Goal: Navigation & Orientation: Find specific page/section

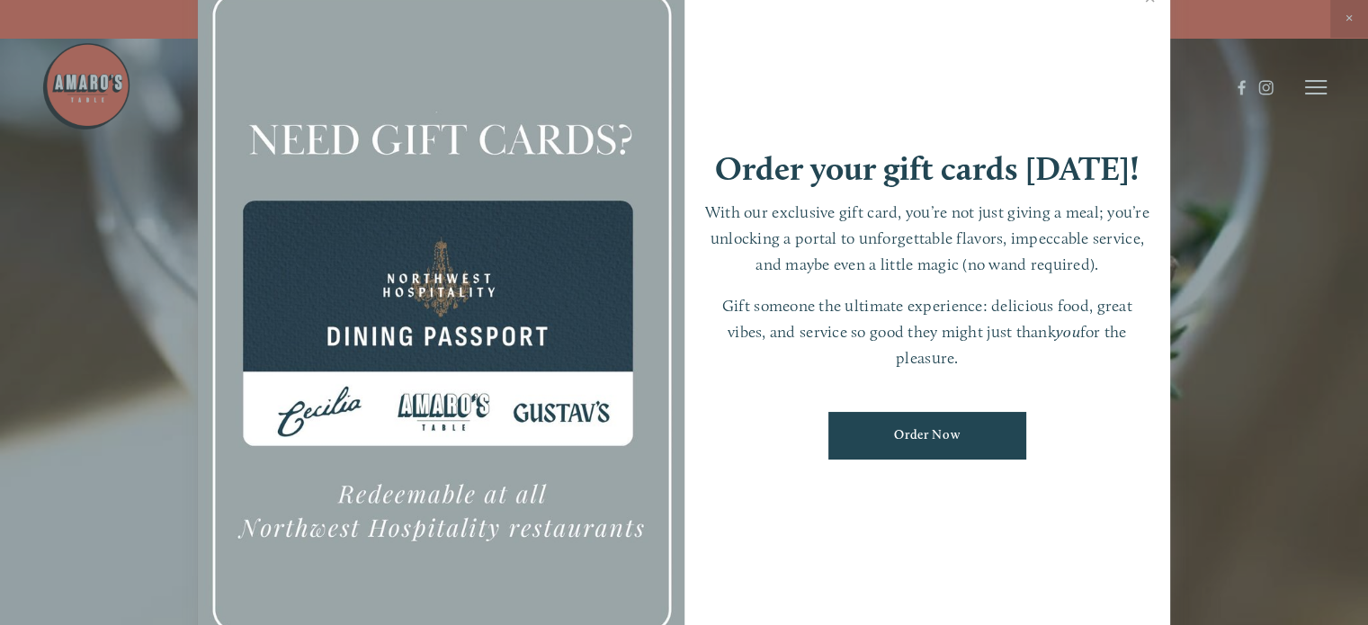
click at [155, 219] on div at bounding box center [684, 312] width 1368 height 625
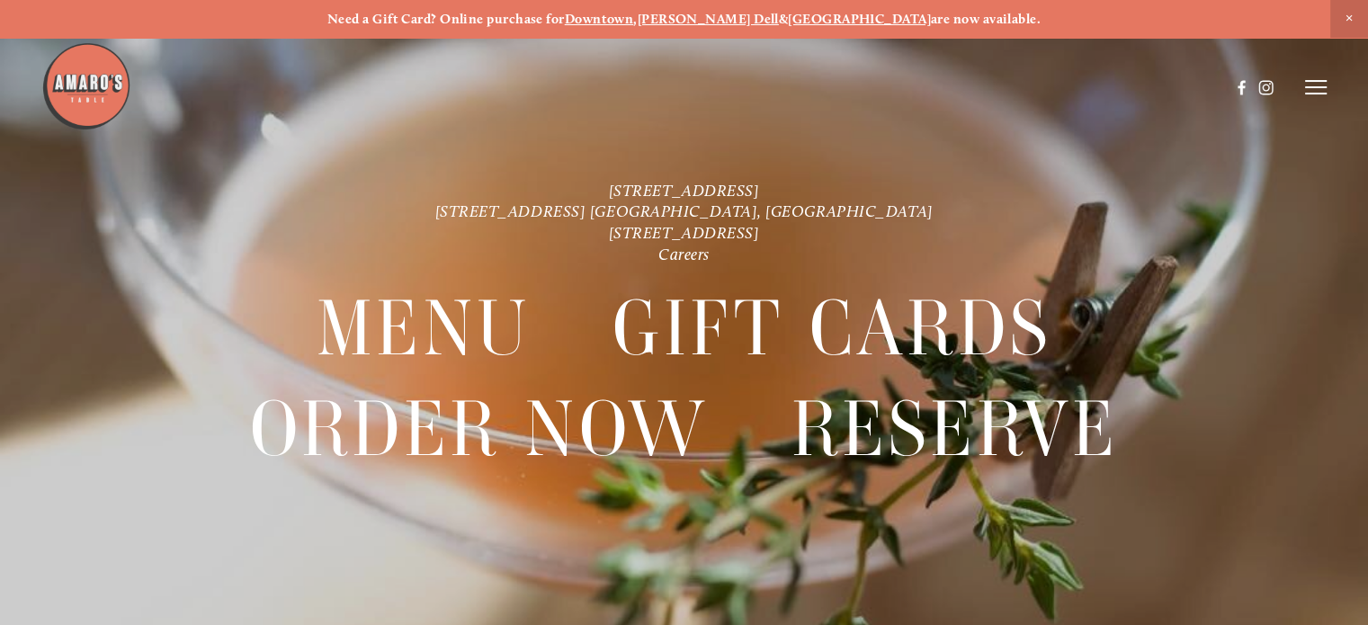
click at [1313, 85] on icon at bounding box center [1316, 87] width 22 height 16
click at [989, 83] on span "Menu" at bounding box center [992, 86] width 33 height 15
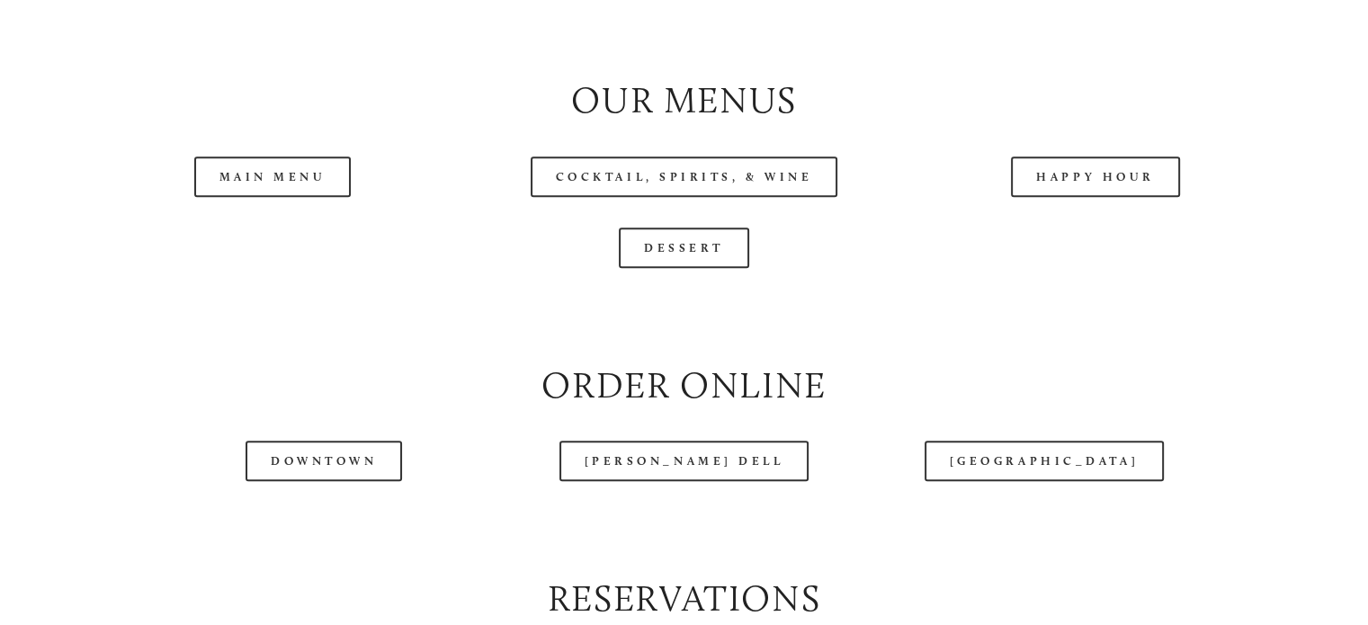
scroll to position [1888, 0]
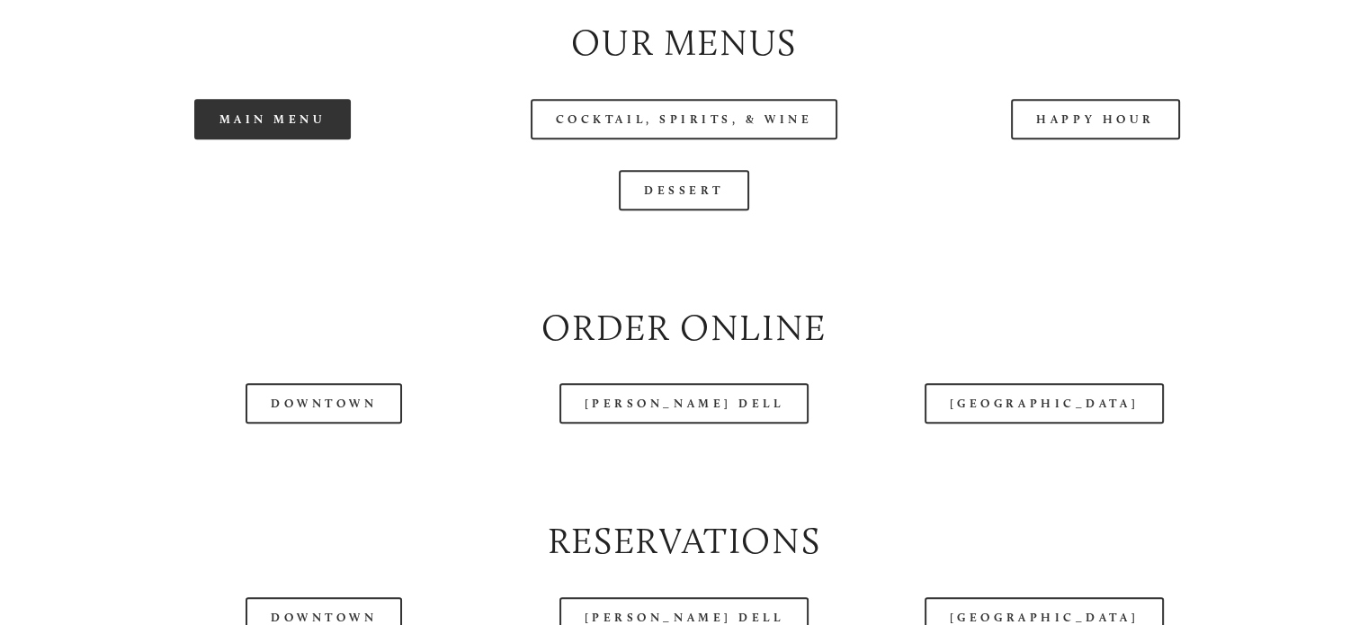
click at [273, 139] on link "Main Menu" at bounding box center [272, 119] width 157 height 40
